Goal: Check status: Check status

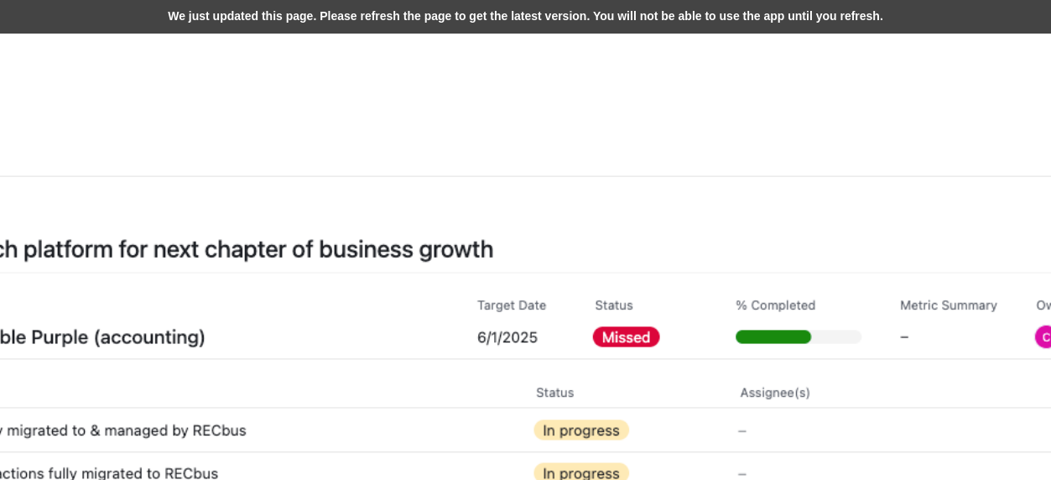
scroll to position [503, 1007]
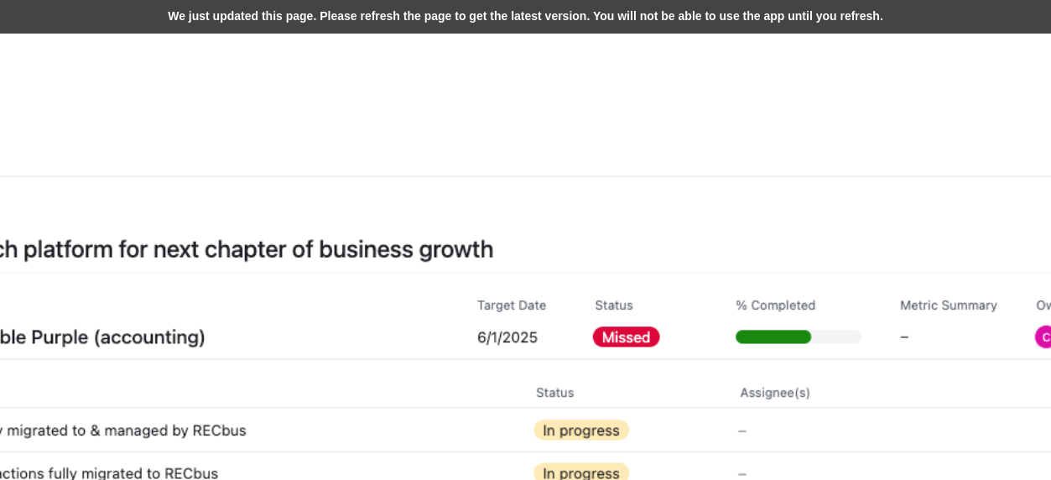
scroll to position [503, 1007]
